Goal: Transaction & Acquisition: Purchase product/service

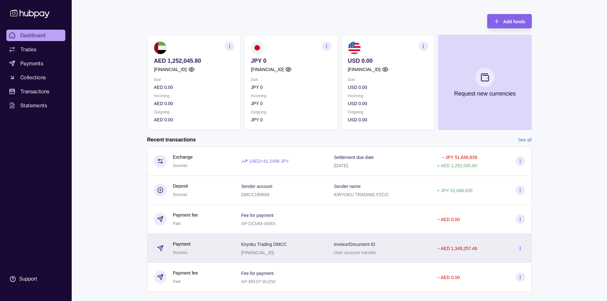
scroll to position [38, 0]
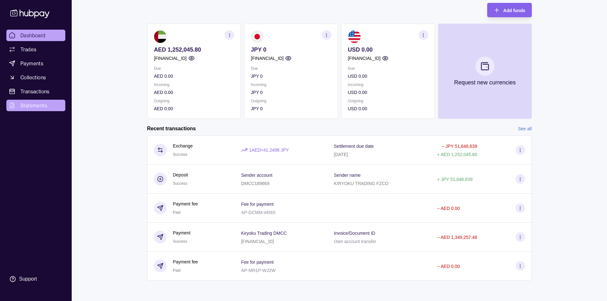
drag, startPoint x: 32, startPoint y: 91, endPoint x: 32, endPoint y: 104, distance: 13.1
click at [32, 90] on span "Transactions" at bounding box center [34, 92] width 29 height 8
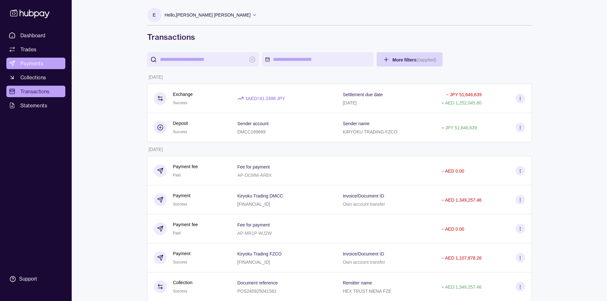
click at [30, 63] on span "Payments" at bounding box center [31, 64] width 23 height 8
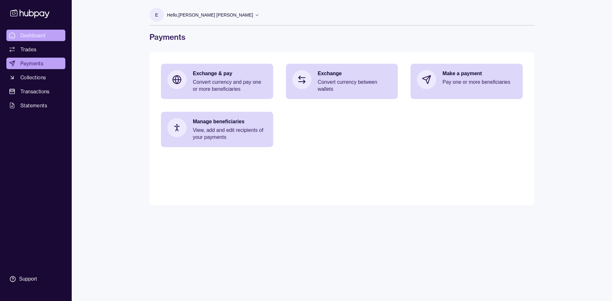
click at [36, 35] on span "Dashboard" at bounding box center [32, 36] width 25 height 8
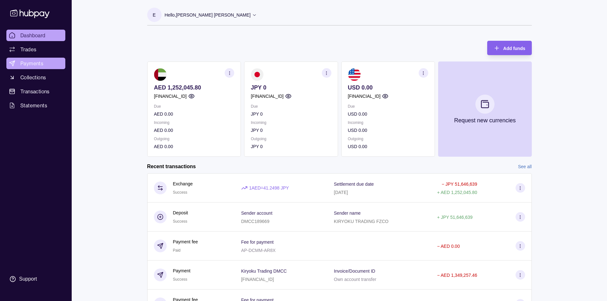
click at [35, 62] on span "Payments" at bounding box center [31, 64] width 23 height 8
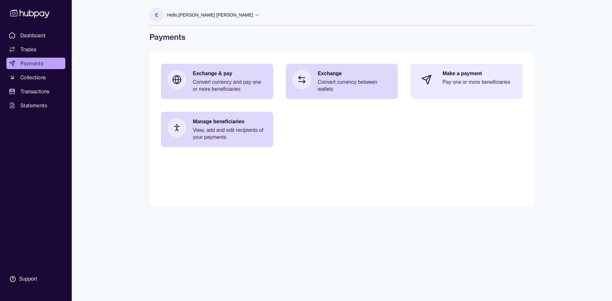
click at [451, 73] on p "Make a payment" at bounding box center [479, 73] width 74 height 7
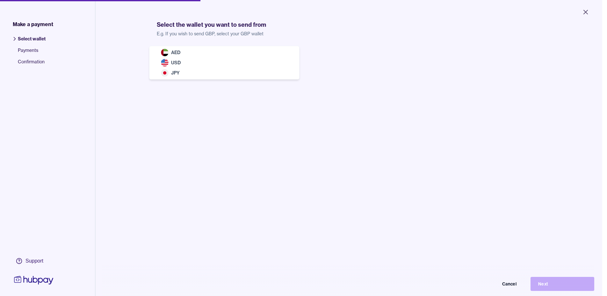
click at [181, 58] on body "Close Make a payment Select wallet Payments Confirmation Support Select the wal…" at bounding box center [301, 148] width 602 height 296
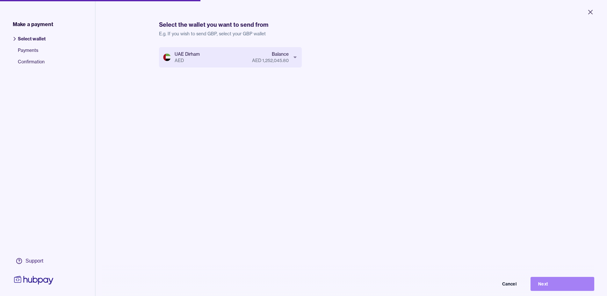
click at [550, 288] on button "Next" at bounding box center [563, 284] width 64 height 14
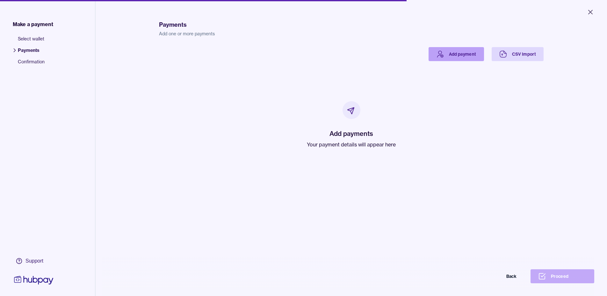
click at [448, 52] on link "Add payment" at bounding box center [456, 54] width 55 height 14
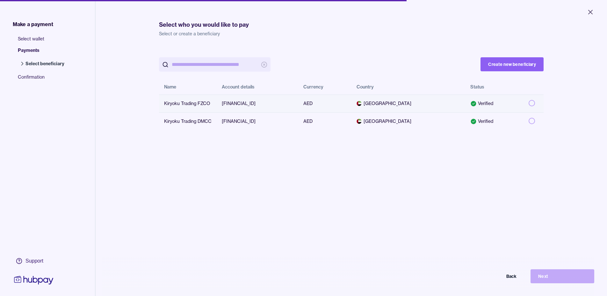
click at [529, 104] on button "button" at bounding box center [532, 103] width 6 height 6
click at [553, 280] on button "Next" at bounding box center [563, 277] width 64 height 14
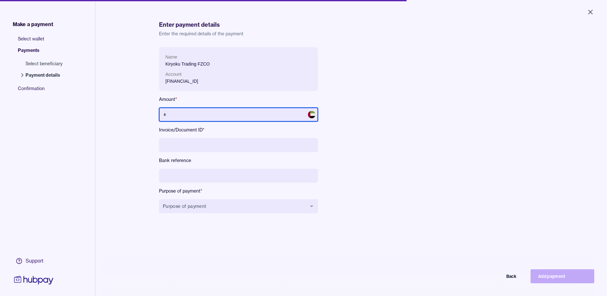
click at [212, 112] on input "text" at bounding box center [238, 115] width 159 height 14
type input "**********"
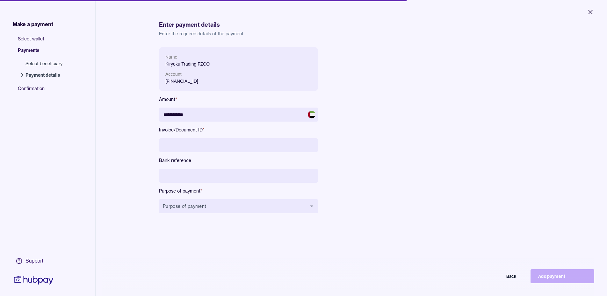
click at [215, 145] on input at bounding box center [238, 145] width 159 height 14
type input "**********"
click at [197, 176] on input at bounding box center [238, 176] width 159 height 14
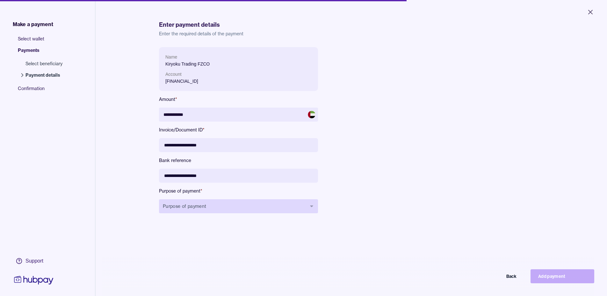
type input "**********"
click at [205, 203] on button "Purpose of payment" at bounding box center [238, 207] width 159 height 14
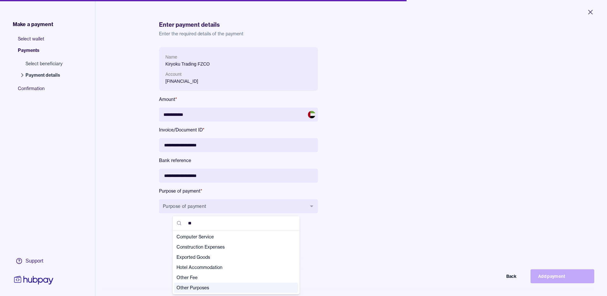
type input "**"
click at [203, 289] on span "Other Purposes" at bounding box center [233, 288] width 112 height 6
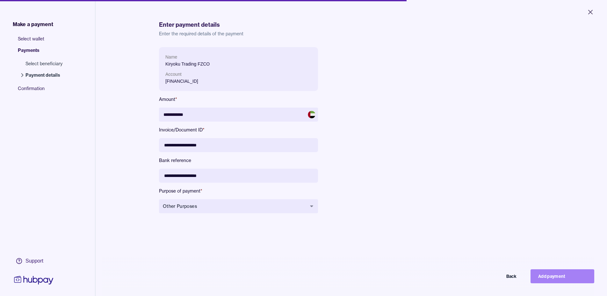
click at [568, 280] on button "Add payment" at bounding box center [563, 277] width 64 height 14
type input "*********"
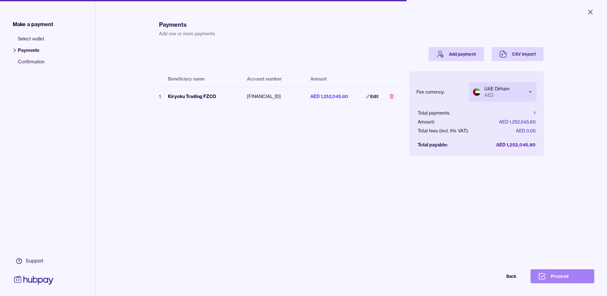
click at [559, 280] on button "Proceed" at bounding box center [563, 277] width 64 height 14
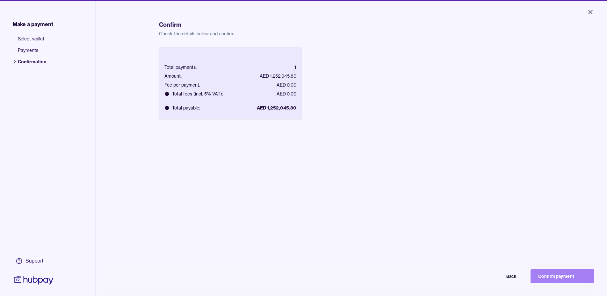
click at [559, 280] on button "Confirm payment" at bounding box center [563, 277] width 64 height 14
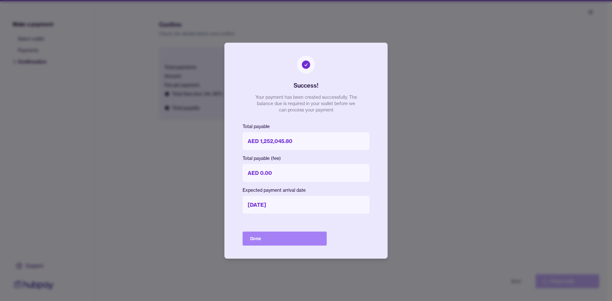
click at [289, 236] on button "Done" at bounding box center [285, 239] width 84 height 14
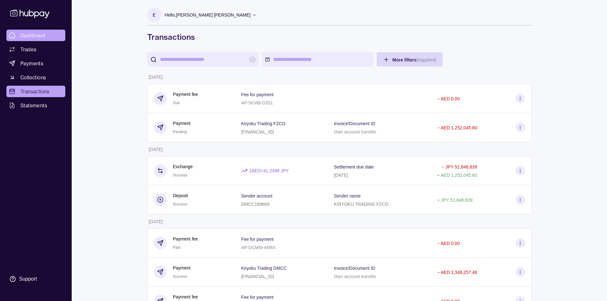
click at [19, 38] on link "Dashboard" at bounding box center [35, 35] width 59 height 11
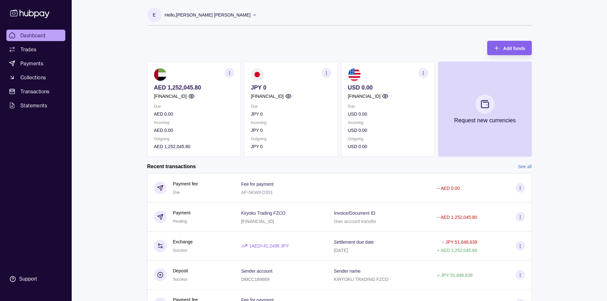
click at [198, 15] on div "Hello, [PERSON_NAME] [PERSON_NAME]" at bounding box center [211, 14] width 92 height 13
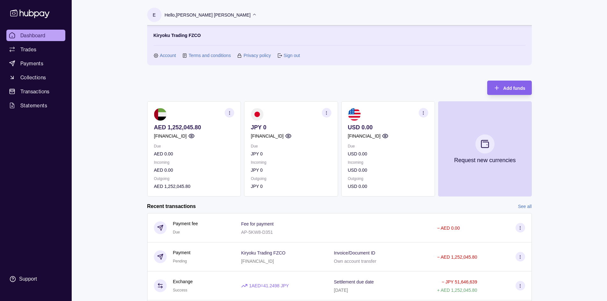
click at [288, 54] on link "Sign out" at bounding box center [292, 55] width 16 height 7
